Goal: Information Seeking & Learning: Learn about a topic

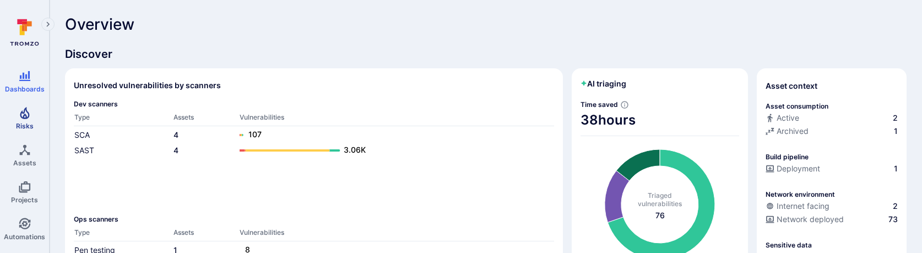
click at [23, 118] on icon "Risks" at bounding box center [24, 112] width 13 height 13
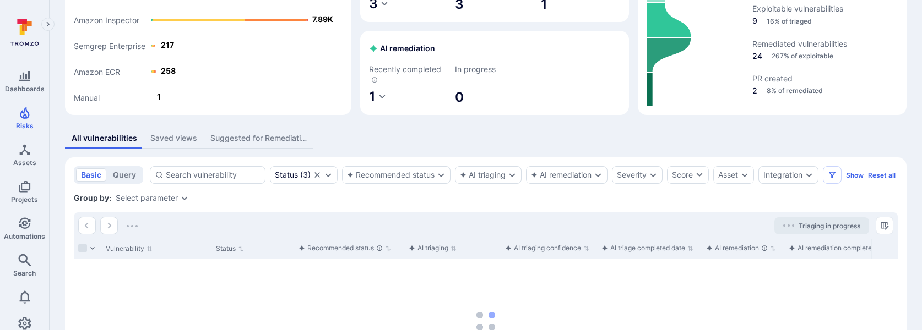
scroll to position [175, 0]
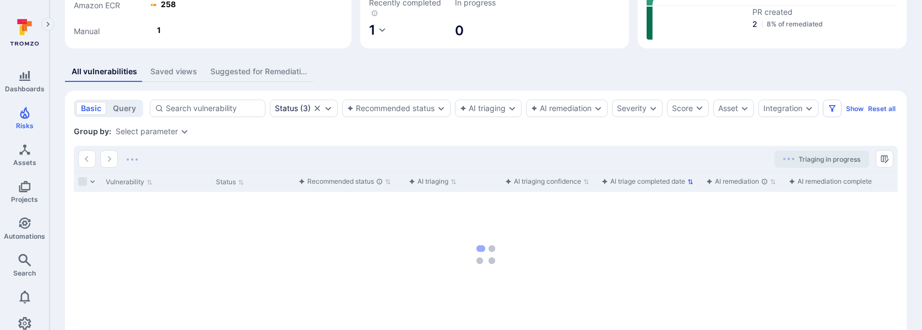
click at [676, 187] on div "AI triage completed date" at bounding box center [643, 181] width 84 height 11
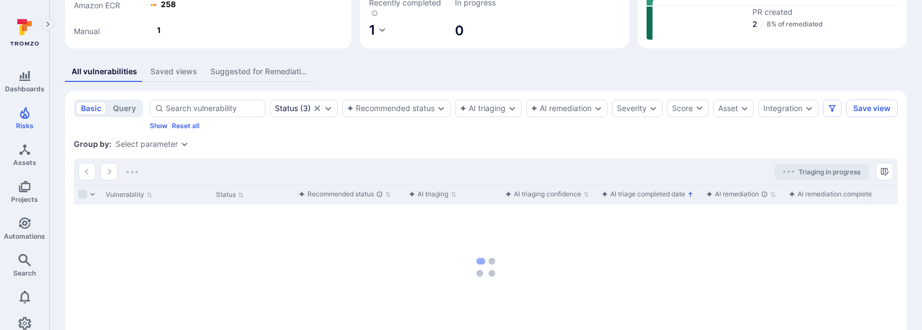
click at [668, 200] on div "AI triage completed date" at bounding box center [643, 194] width 84 height 11
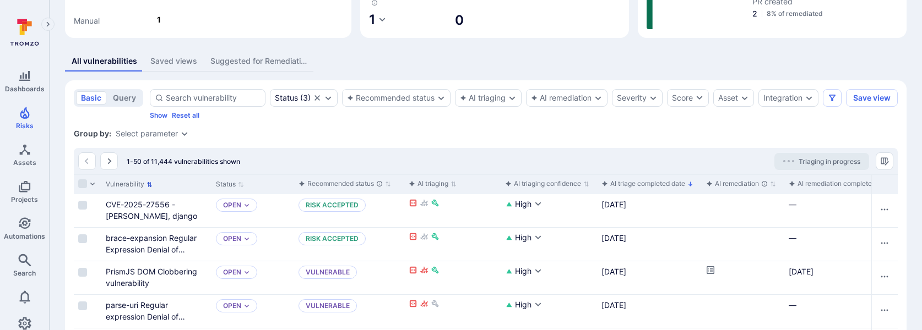
scroll to position [194, 0]
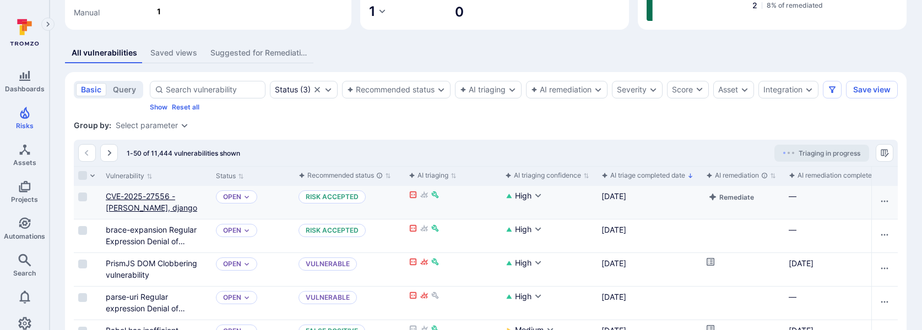
click at [129, 205] on link "CVE-2025-27556 - Django, django" at bounding box center [151, 202] width 91 height 21
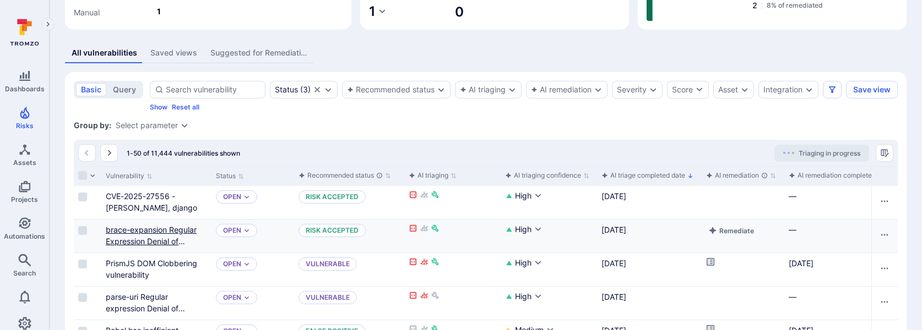
click at [138, 238] on link "brace-expansion Regular Expression Denial of Service vulnerability" at bounding box center [151, 241] width 91 height 32
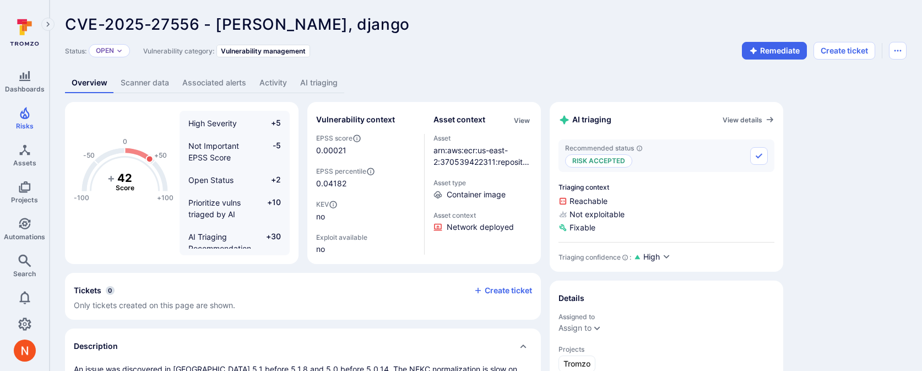
click at [317, 79] on link "AI triaging" at bounding box center [318, 83] width 51 height 20
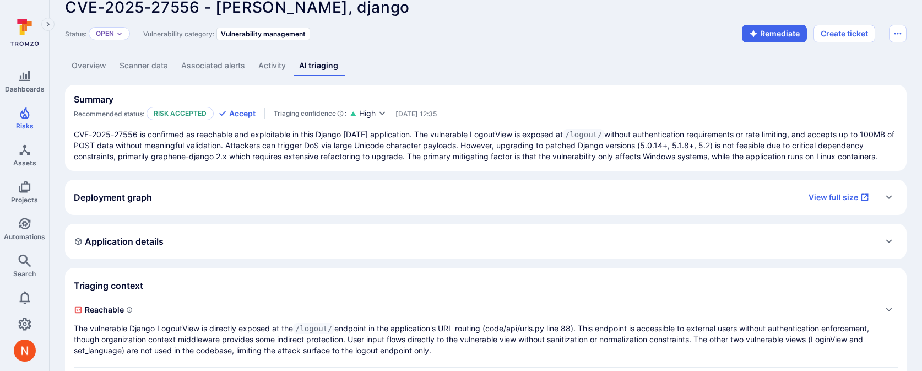
scroll to position [23, 0]
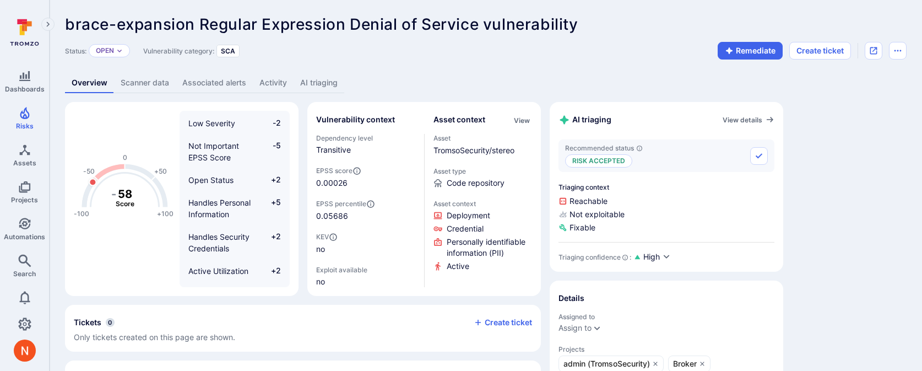
click at [325, 85] on link "AI triaging" at bounding box center [318, 83] width 51 height 20
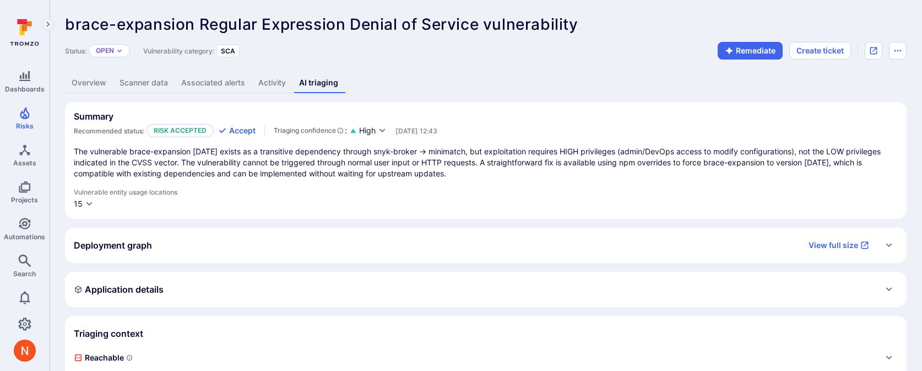
click at [91, 197] on div "Vulnerable entity usage locations 15" at bounding box center [486, 199] width 824 height 22
click at [90, 200] on icon "button" at bounding box center [89, 203] width 9 height 9
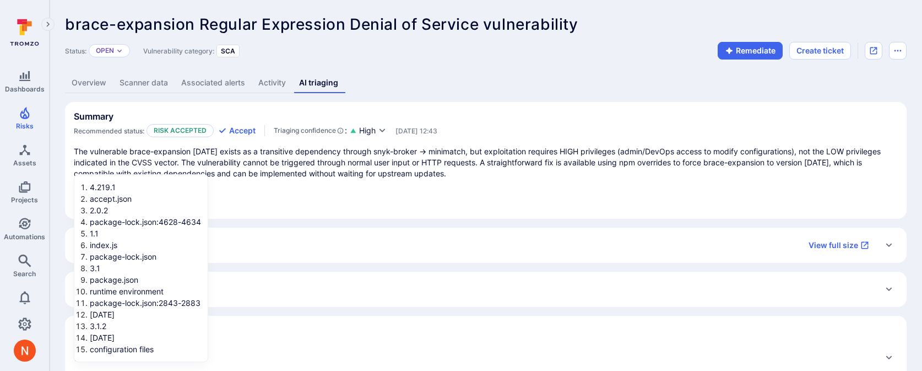
click at [228, 85] on div at bounding box center [461, 185] width 922 height 371
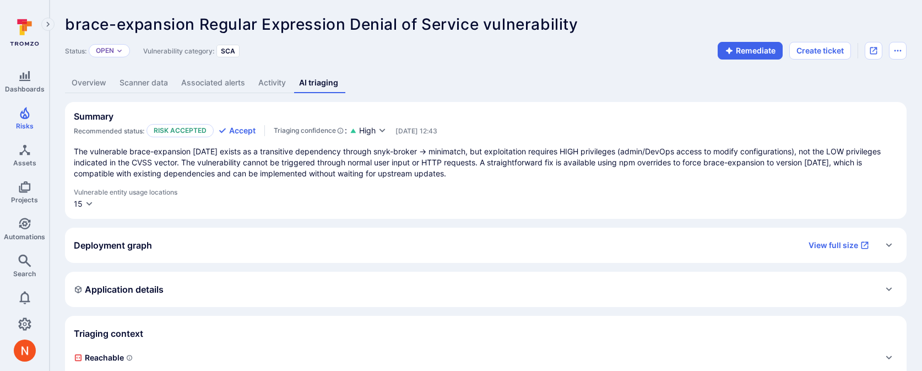
click at [217, 78] on link "Associated alerts" at bounding box center [213, 83] width 77 height 20
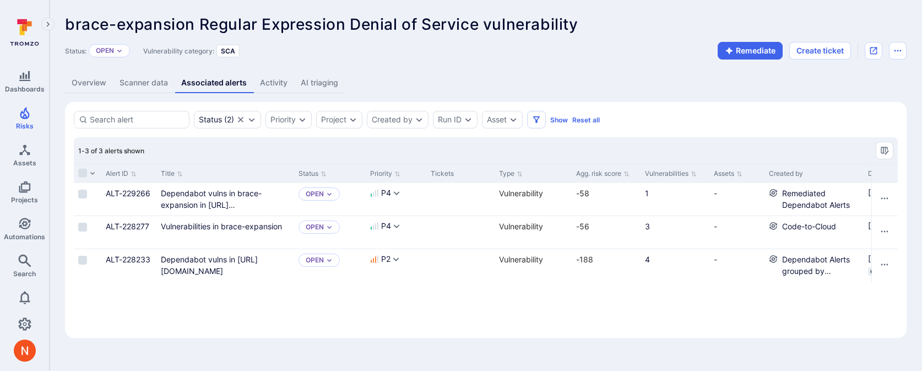
click at [313, 86] on link "AI triaging" at bounding box center [319, 83] width 51 height 20
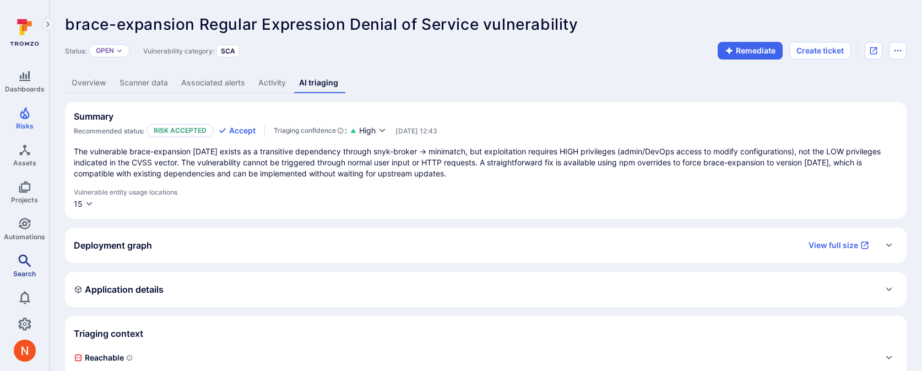
click at [20, 271] on span "Search" at bounding box center [24, 273] width 23 height 8
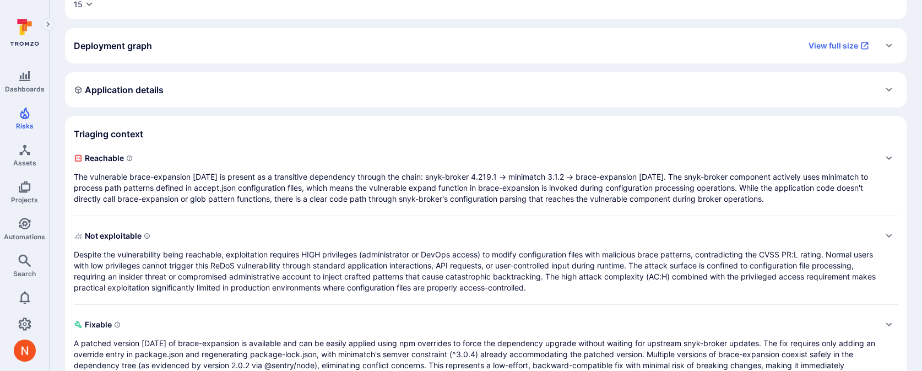
scroll to position [230, 0]
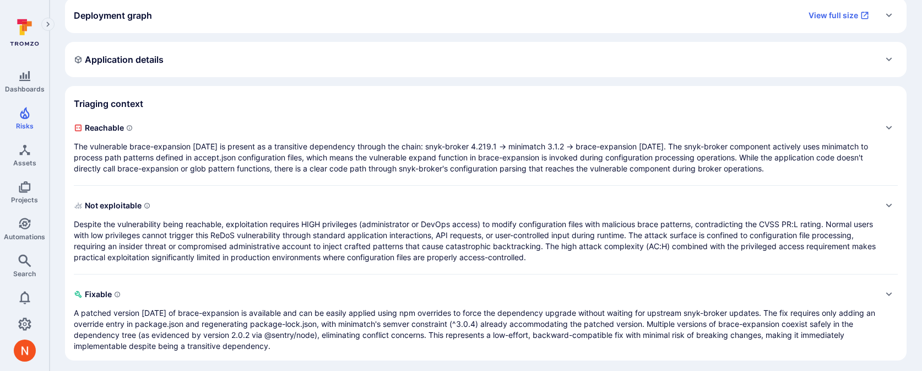
click at [307, 179] on div "Reachable The vulnerable brace-expansion 1.1.11 is present as a transitive depe…" at bounding box center [486, 235] width 824 height 232
click at [303, 167] on p "The vulnerable brace-expansion 1.1.11 is present as a transitive dependency thr…" at bounding box center [475, 157] width 802 height 33
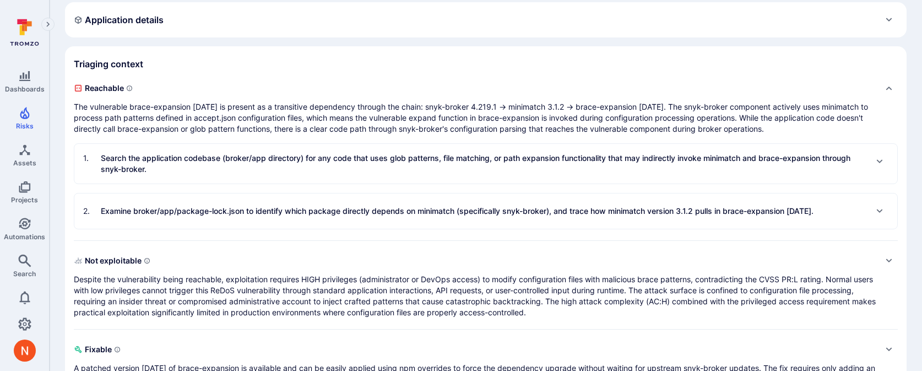
click at [296, 178] on div "1 . Search the application codebase (broker/app directory) for any code that us…" at bounding box center [485, 164] width 822 height 40
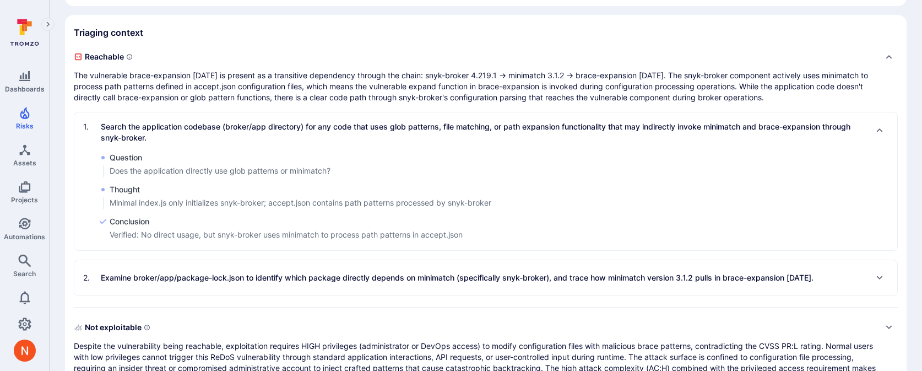
scroll to position [351, 0]
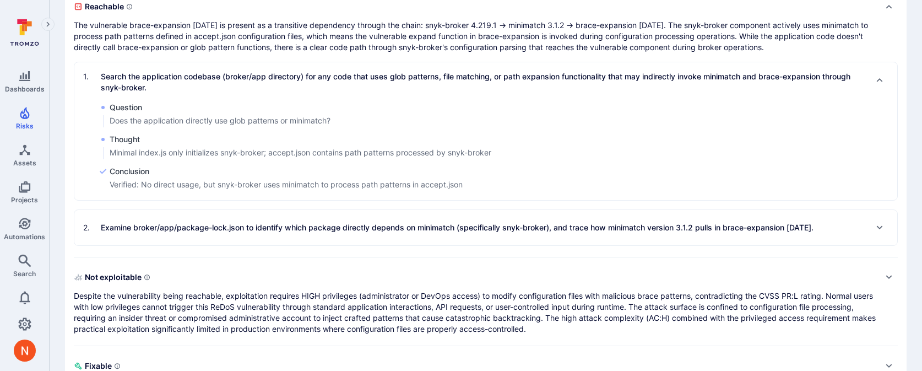
click at [293, 229] on p "Examine broker/app/package-lock.json to identify which package directly depends…" at bounding box center [457, 227] width 712 height 11
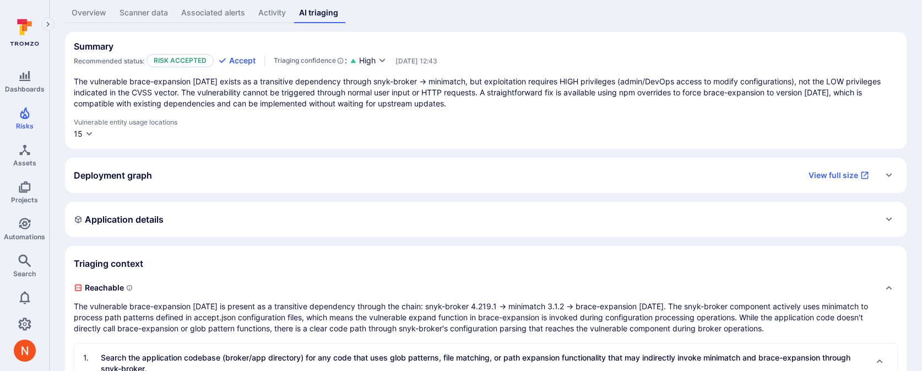
scroll to position [0, 0]
